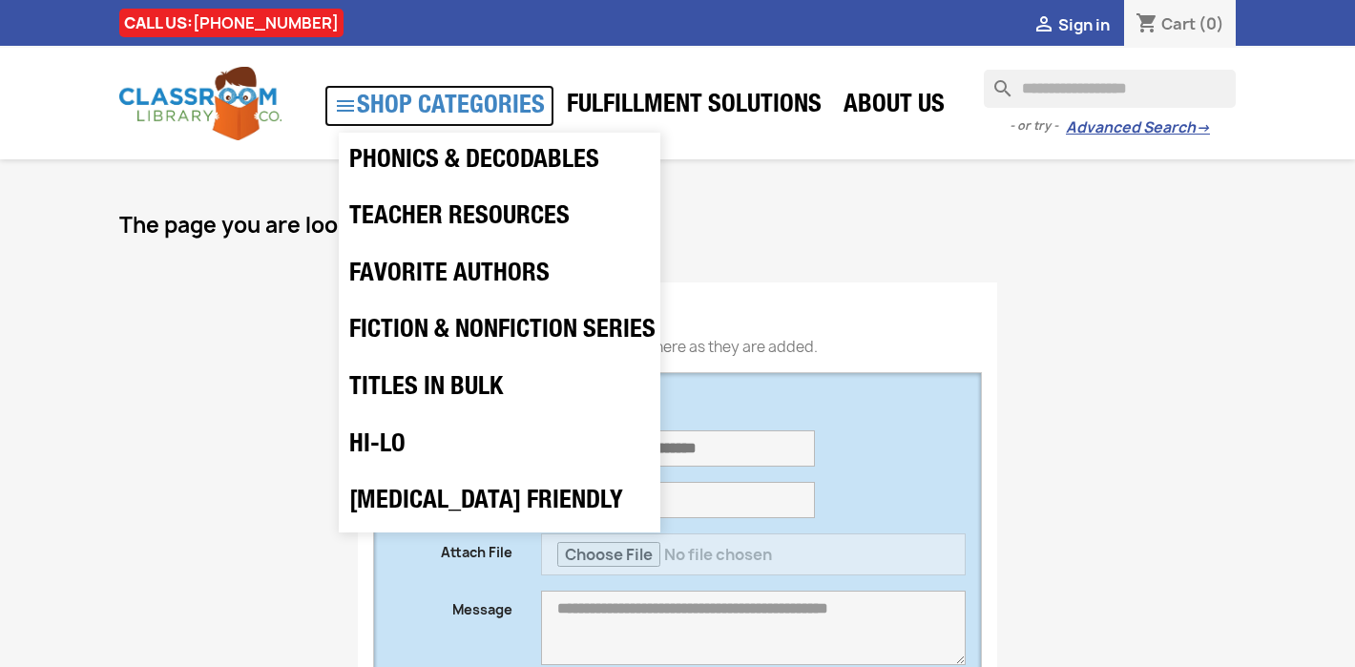
click at [498, 103] on link " SHOP CATEGORIES" at bounding box center [439, 106] width 230 height 42
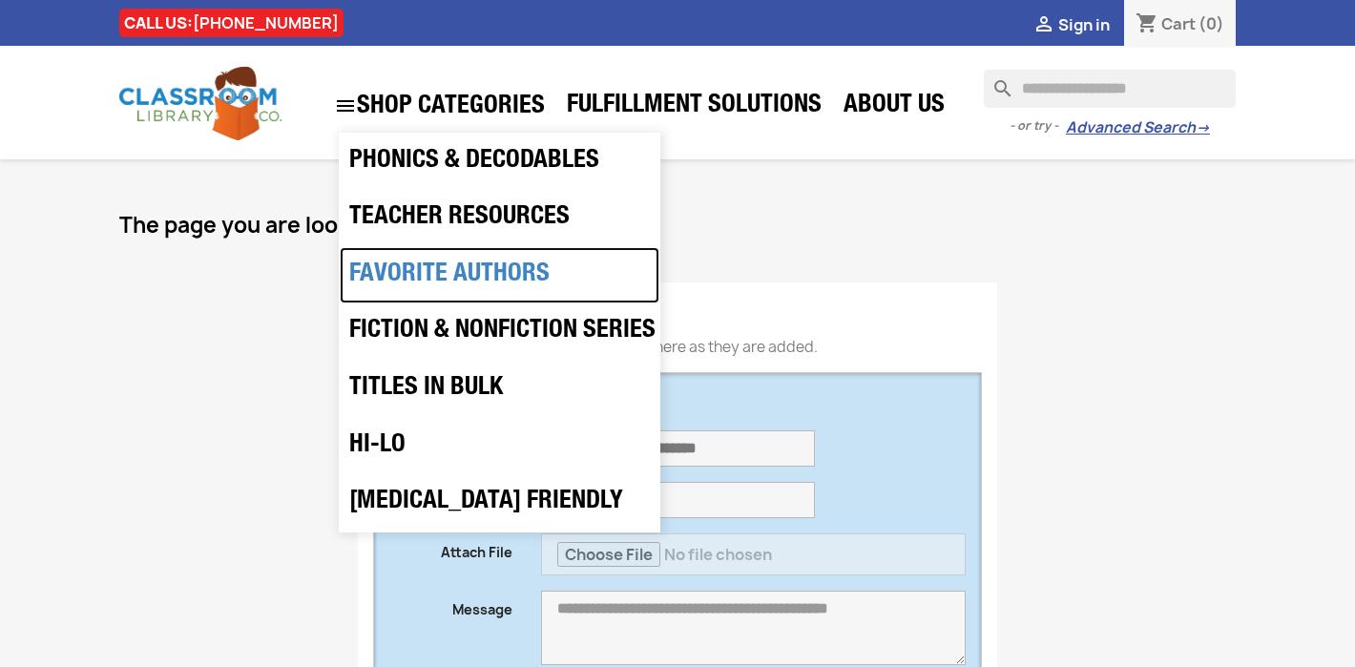
click at [487, 279] on link "Favorite Authors" at bounding box center [500, 275] width 320 height 57
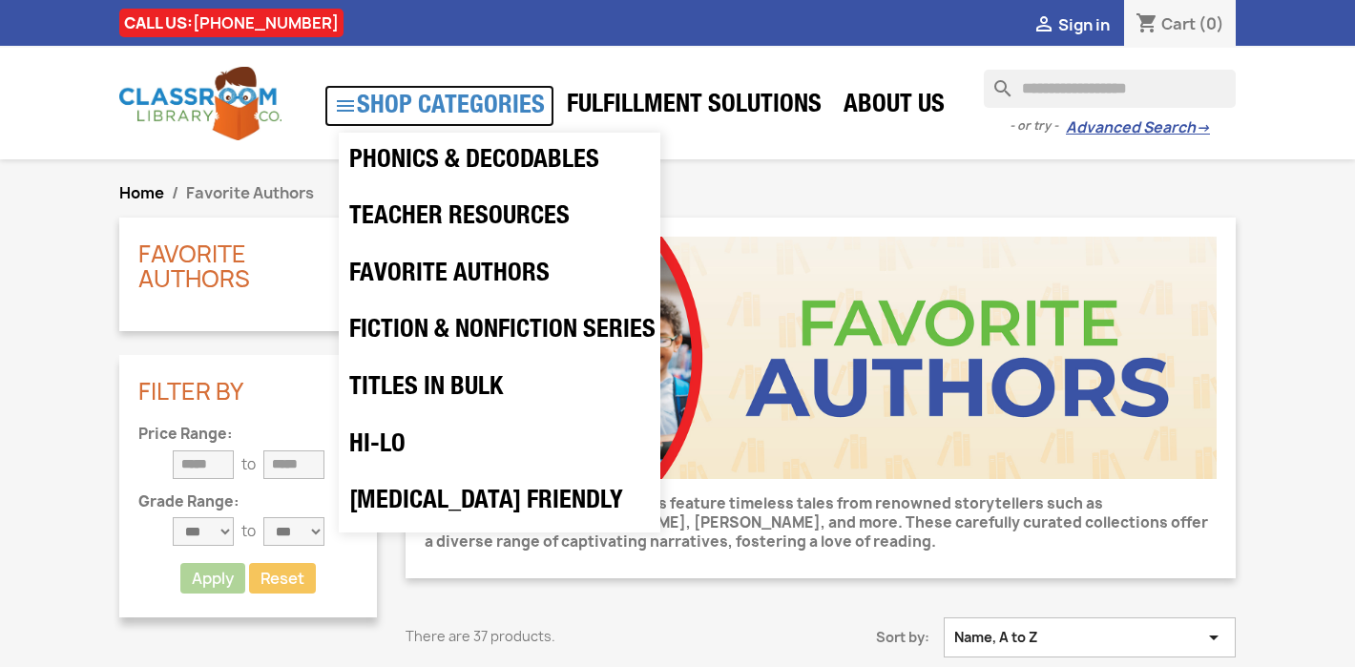
click at [483, 110] on link " SHOP CATEGORIES" at bounding box center [439, 106] width 230 height 42
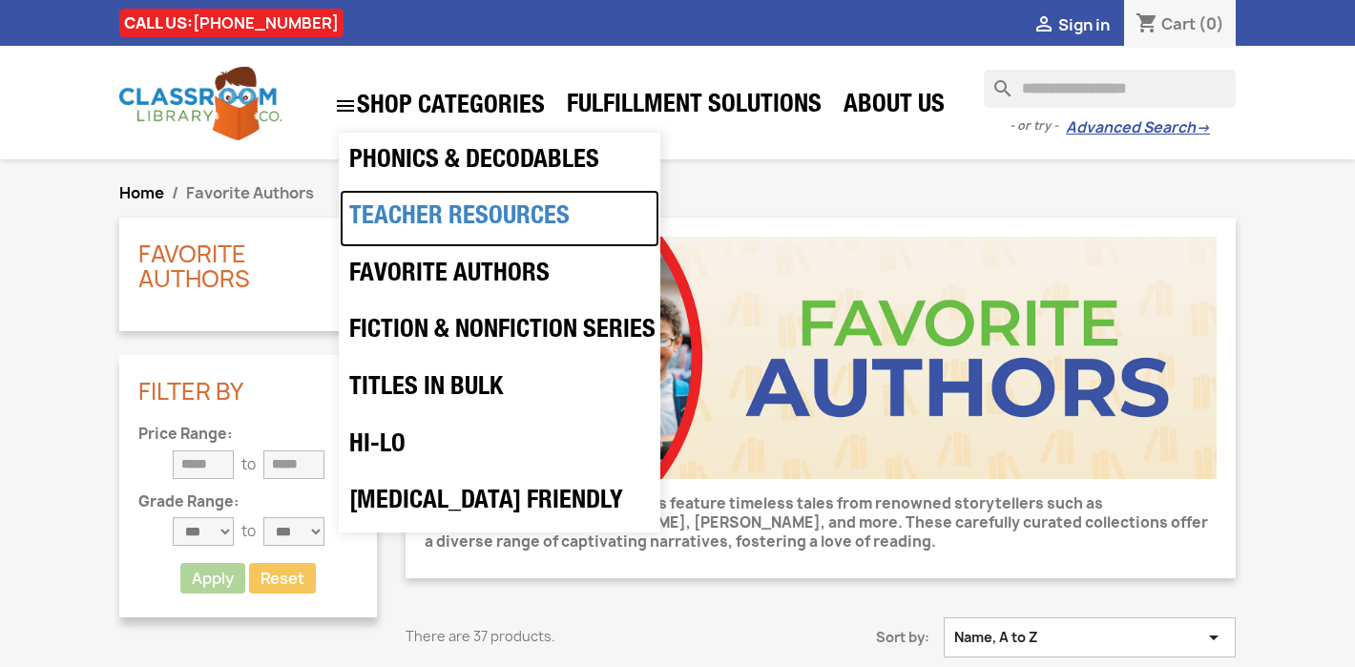
click at [465, 222] on link "Teacher Resources" at bounding box center [500, 218] width 320 height 57
